Goal: Information Seeking & Learning: Compare options

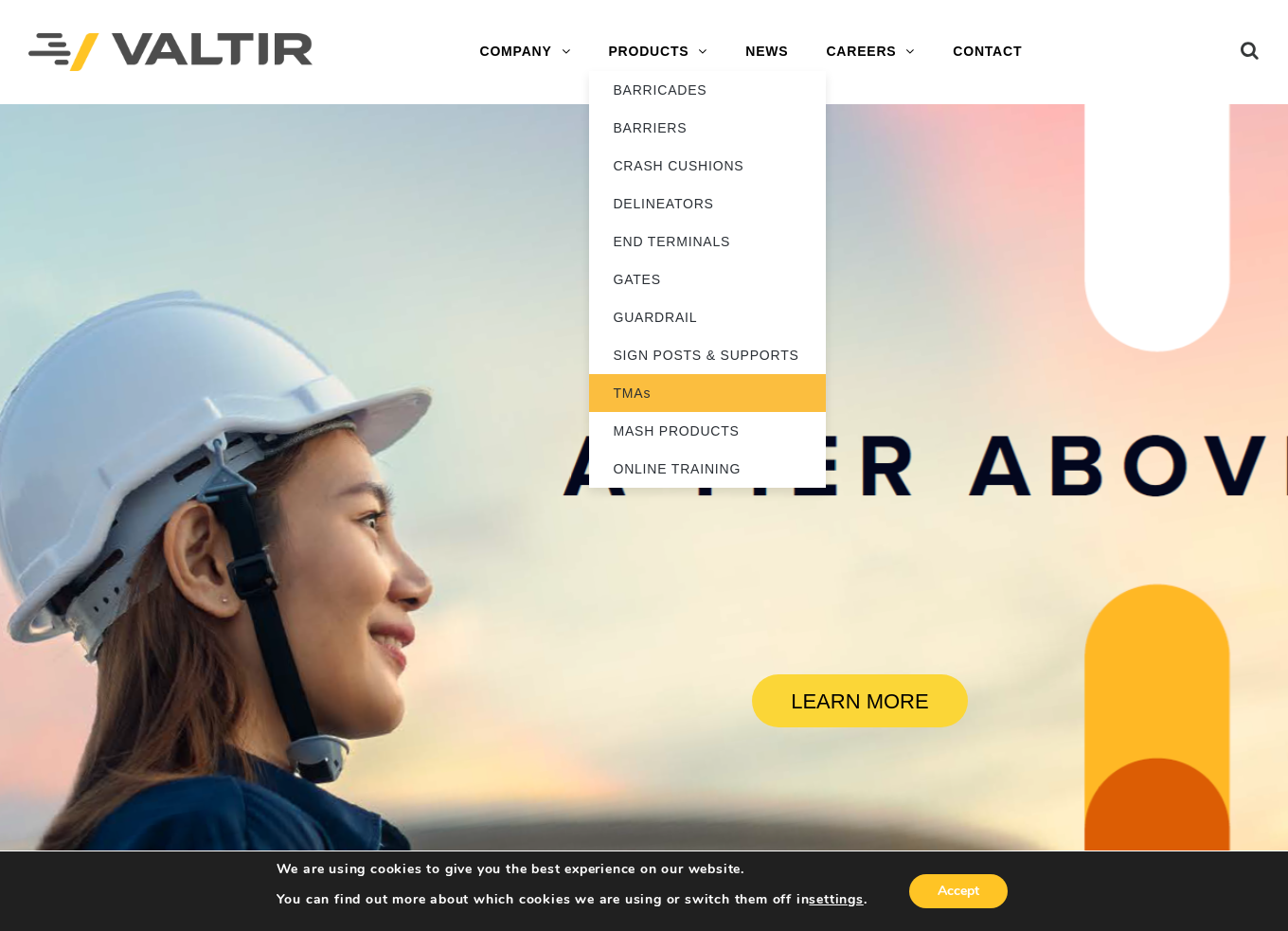
click at [628, 390] on link "TMAs" at bounding box center [707, 393] width 237 height 38
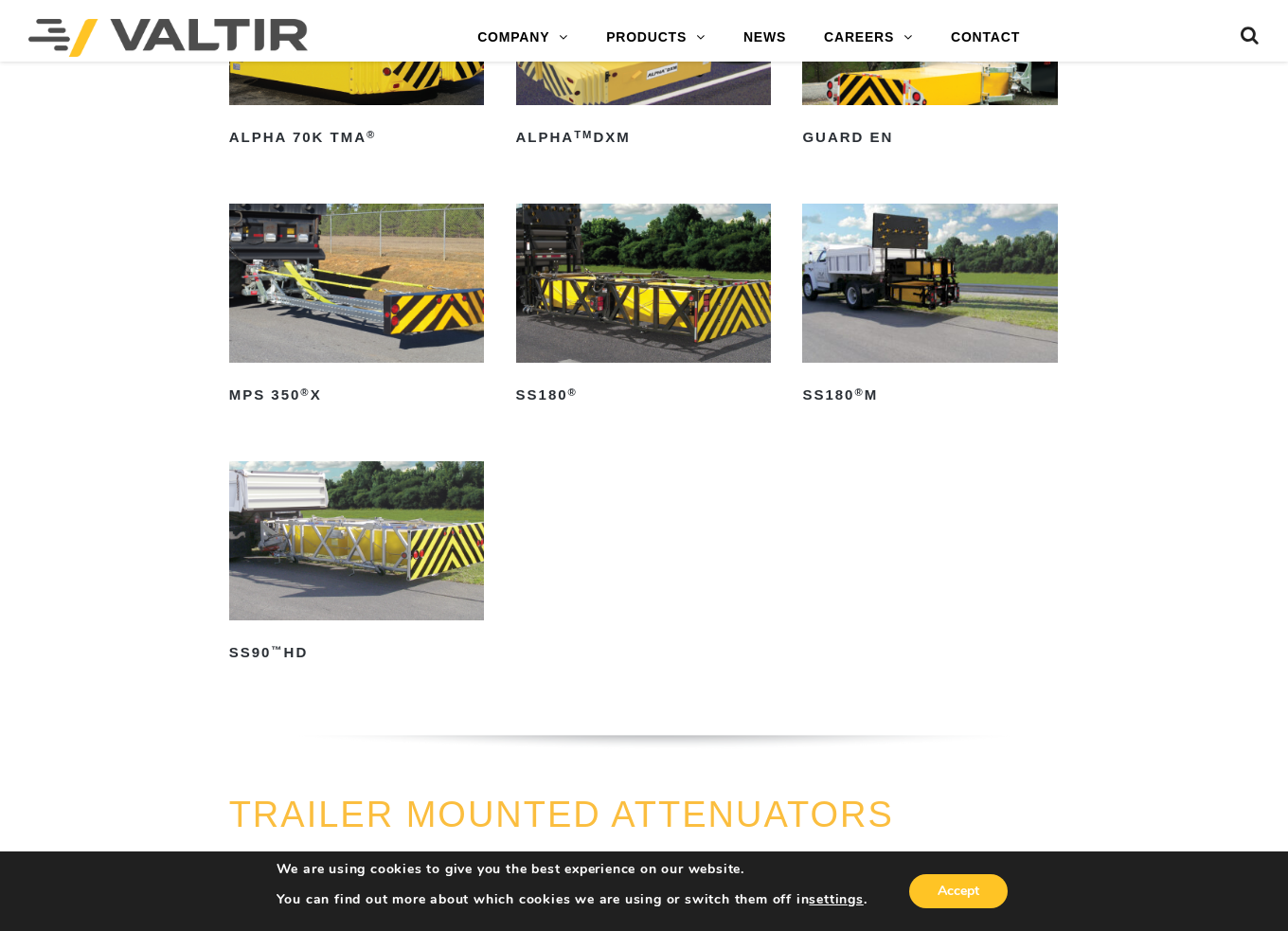
scroll to position [1041, 0]
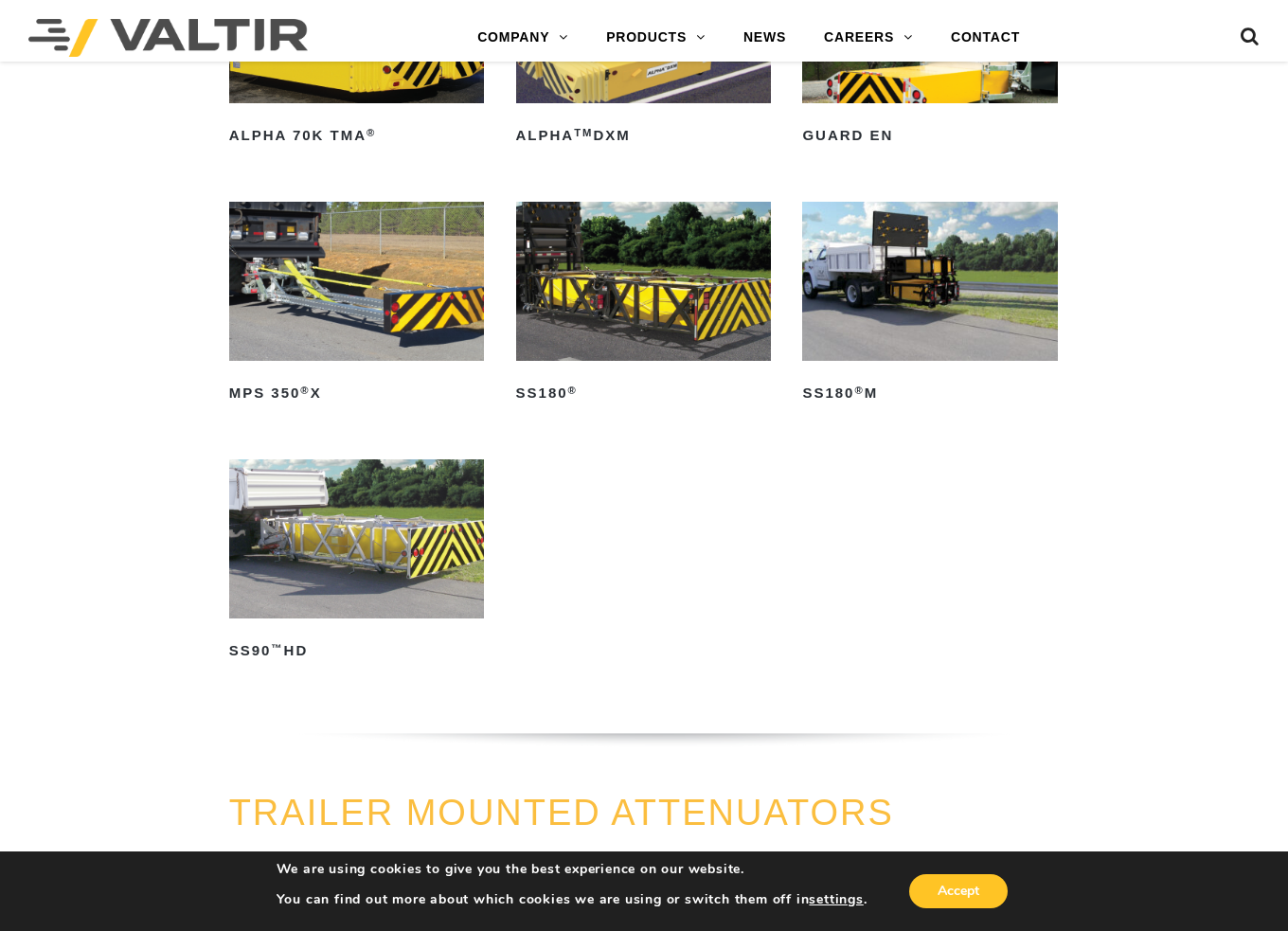
click at [630, 302] on img at bounding box center [644, 281] width 255 height 160
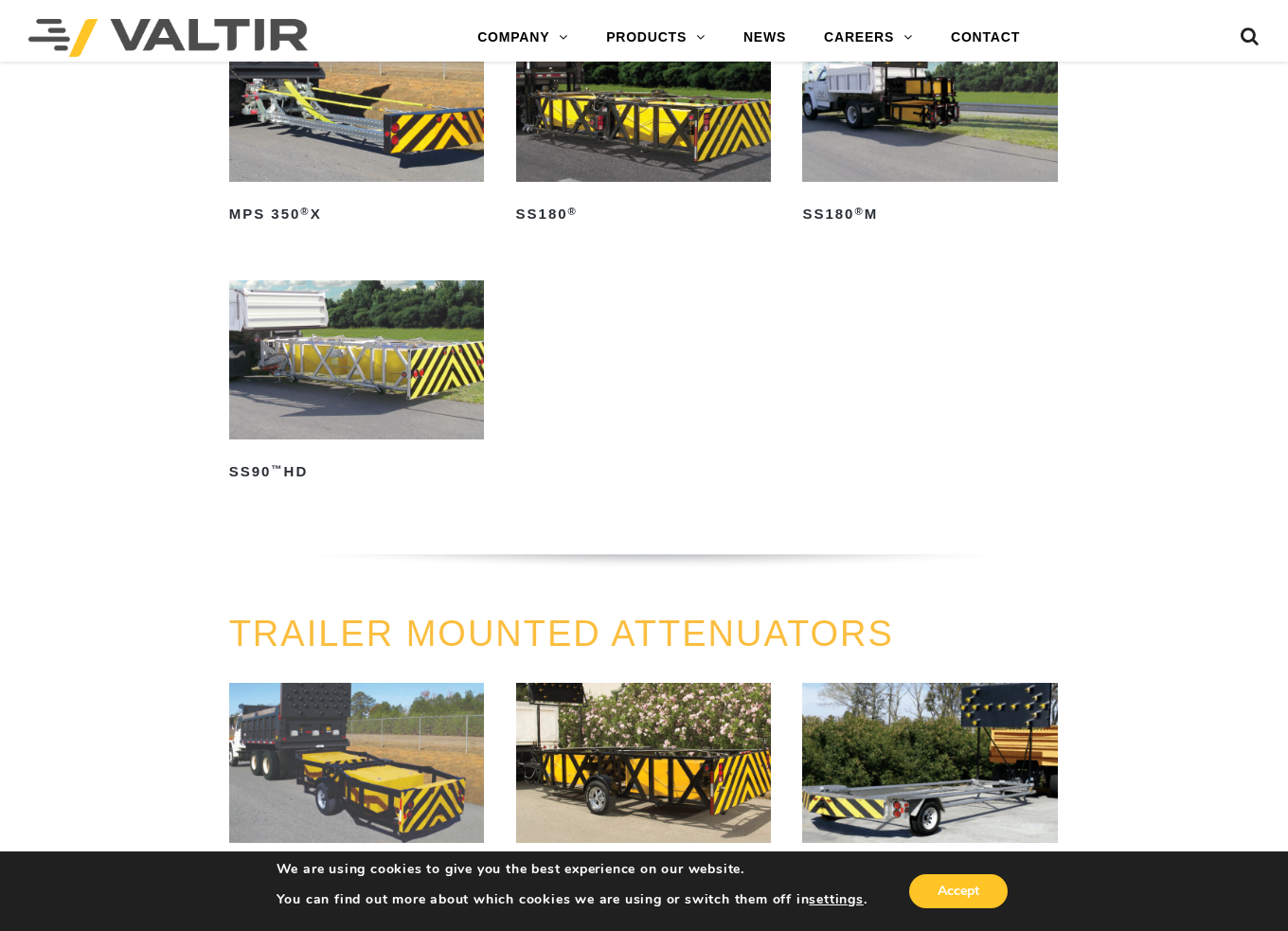
scroll to position [946, 0]
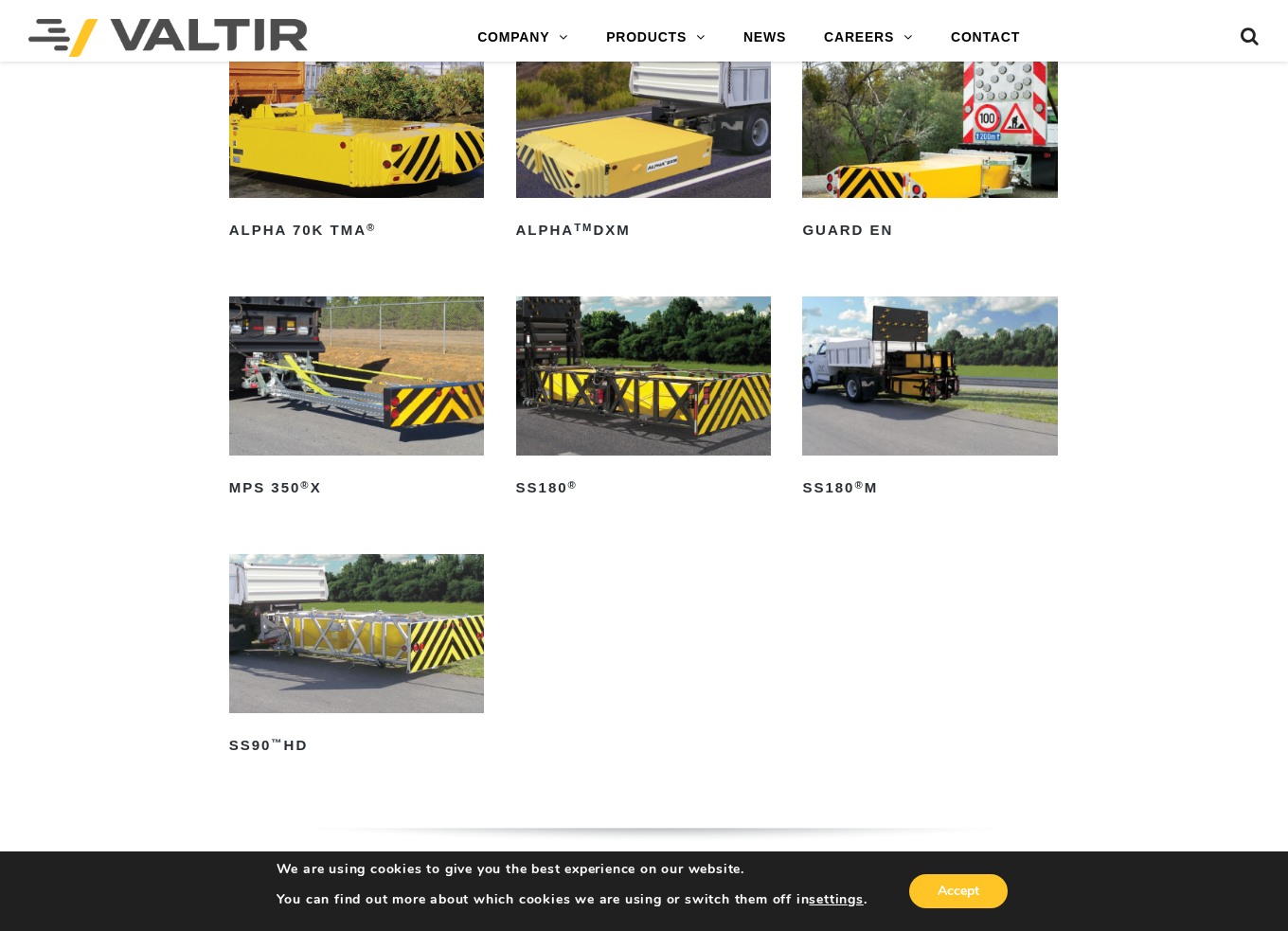
click at [330, 659] on img at bounding box center [357, 633] width 255 height 160
click at [644, 413] on img at bounding box center [644, 376] width 255 height 160
click at [892, 384] on img at bounding box center [930, 376] width 255 height 160
click at [650, 402] on img at bounding box center [644, 376] width 255 height 160
click at [876, 378] on img at bounding box center [930, 376] width 255 height 160
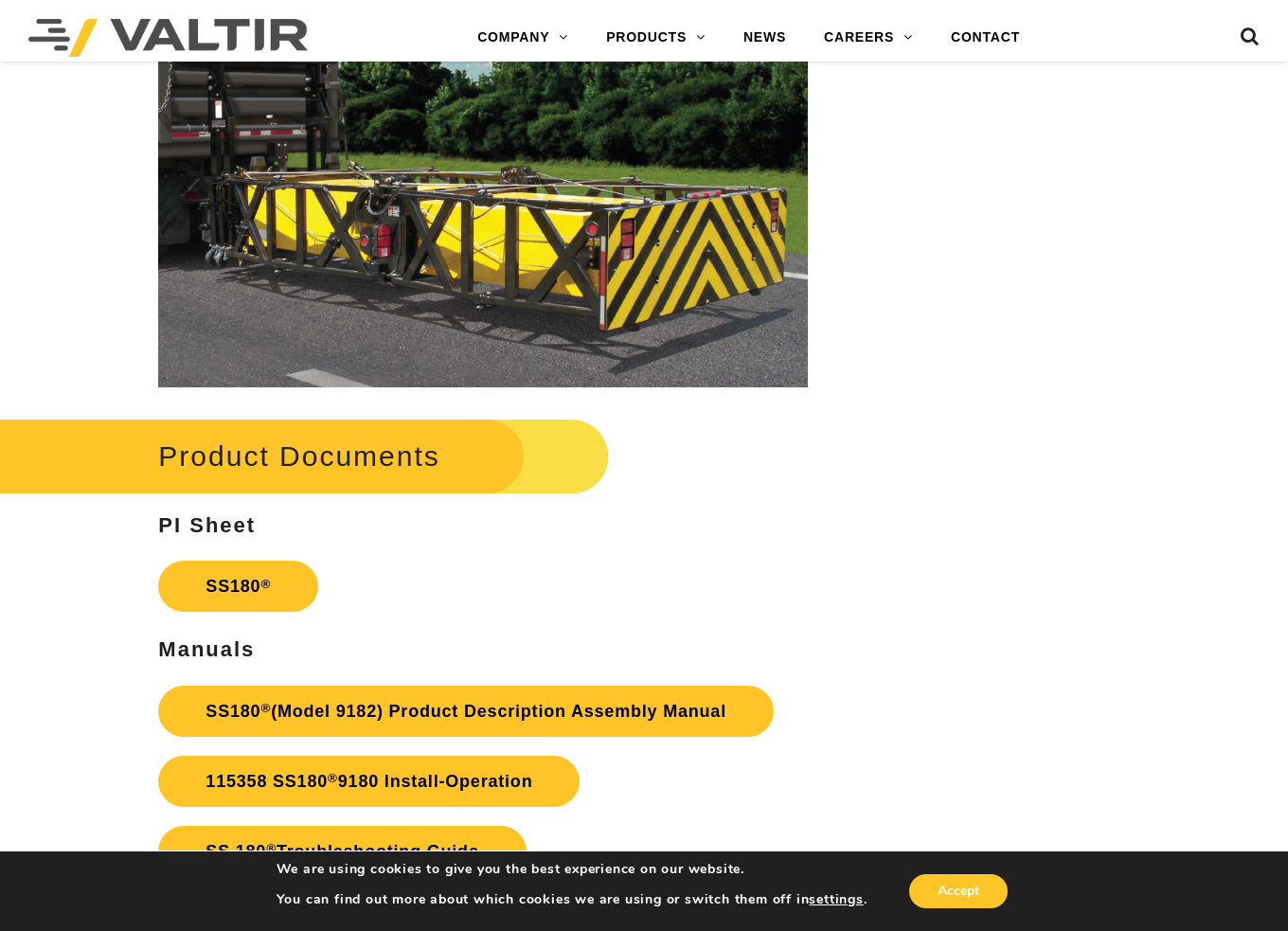
scroll to position [2556, 0]
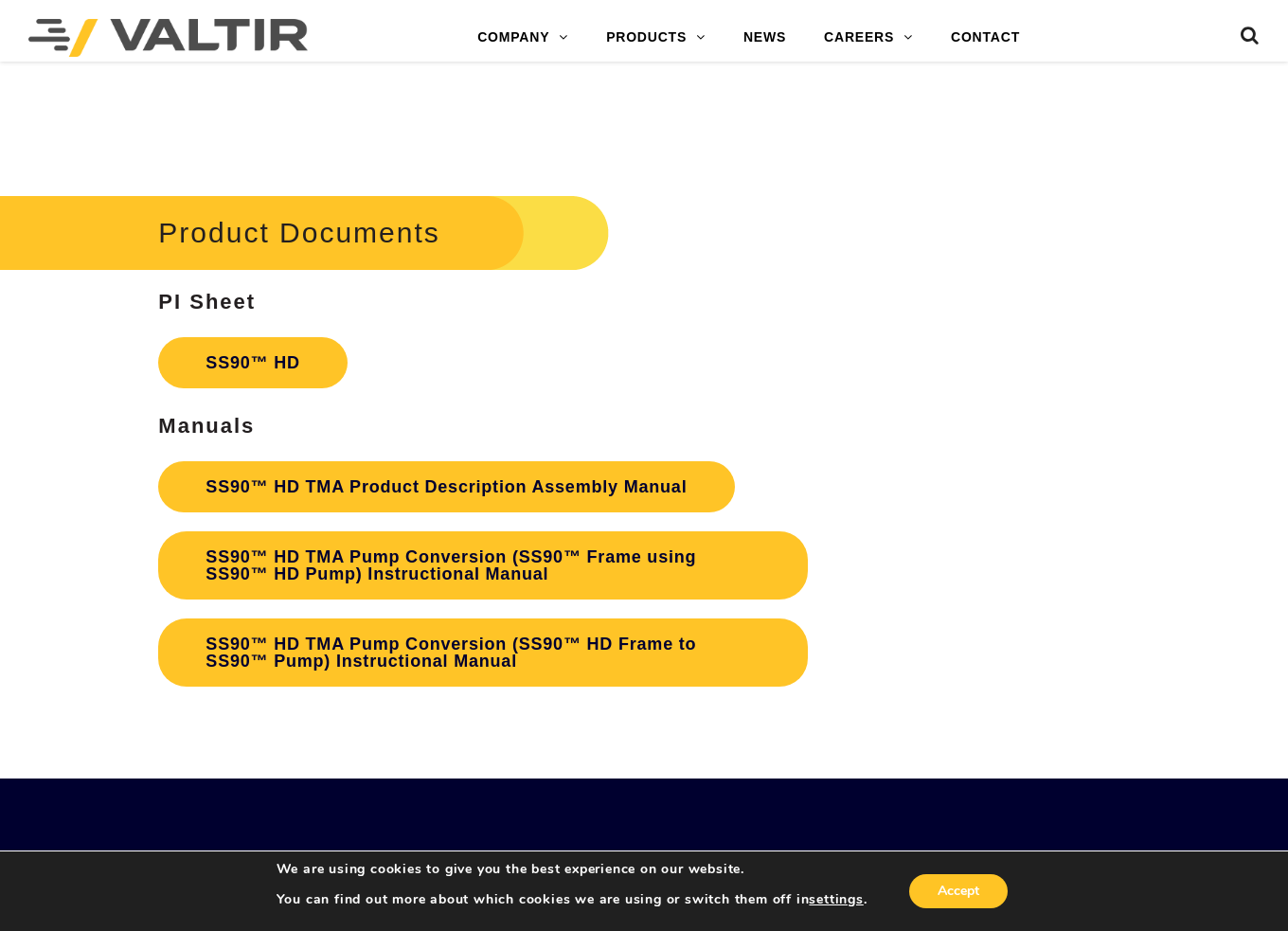
scroll to position [3030, 0]
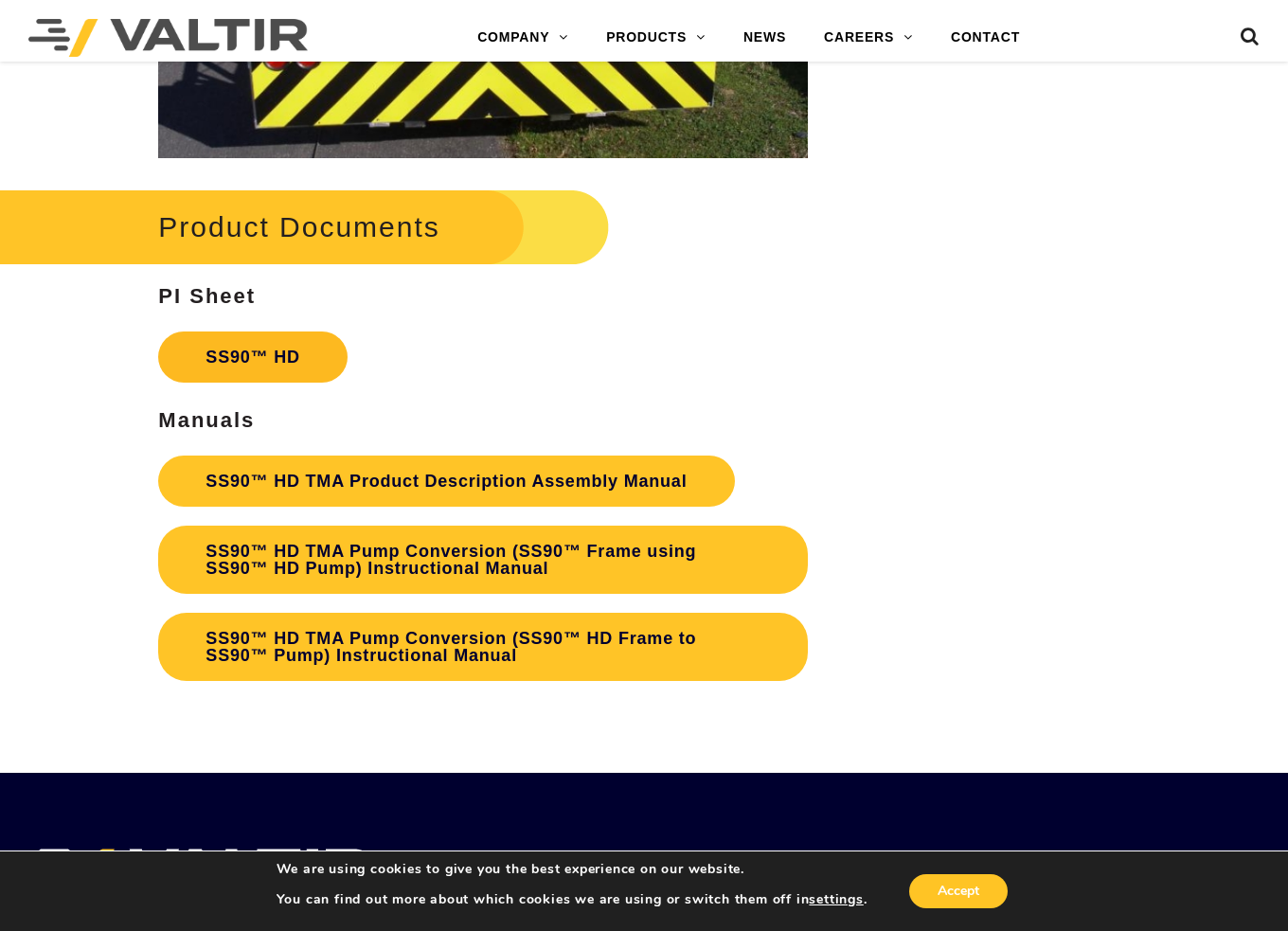
click at [260, 364] on link "SS90™ HD" at bounding box center [252, 357] width 189 height 51
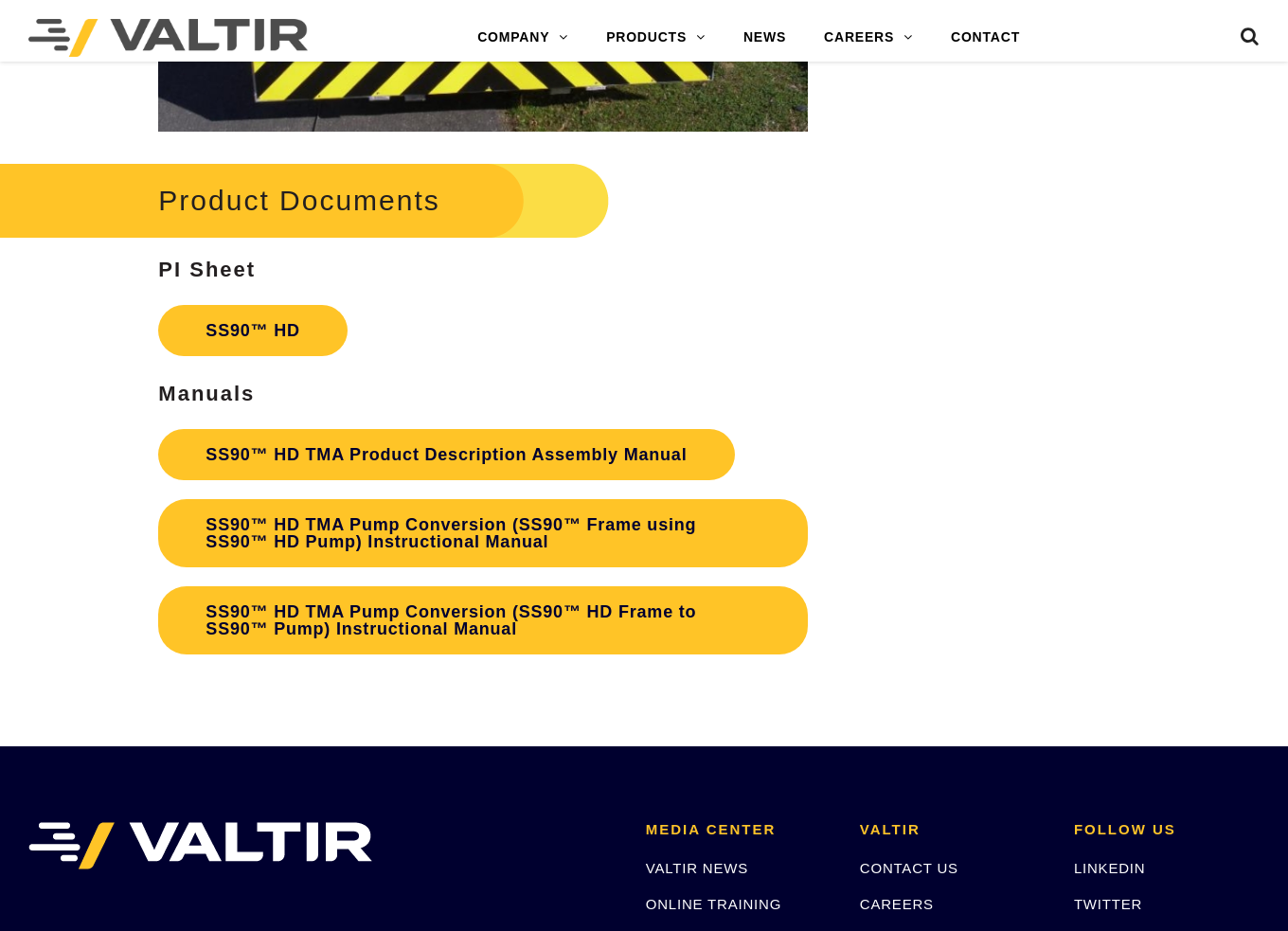
scroll to position [3030, 0]
